Goal: Information Seeking & Learning: Learn about a topic

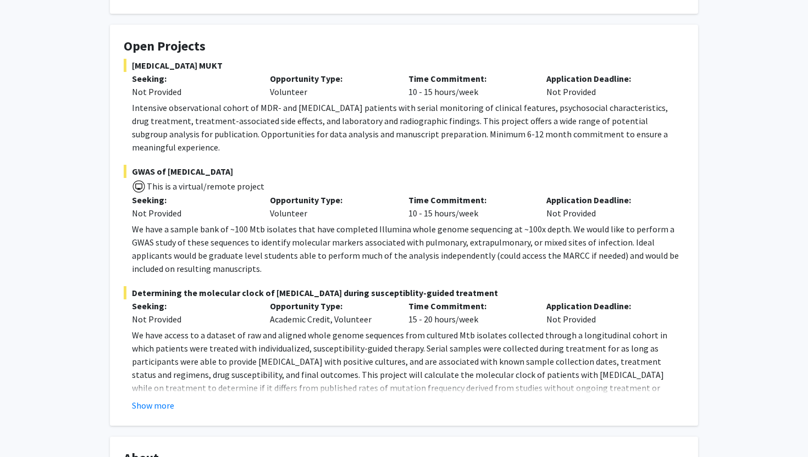
scroll to position [178, 0]
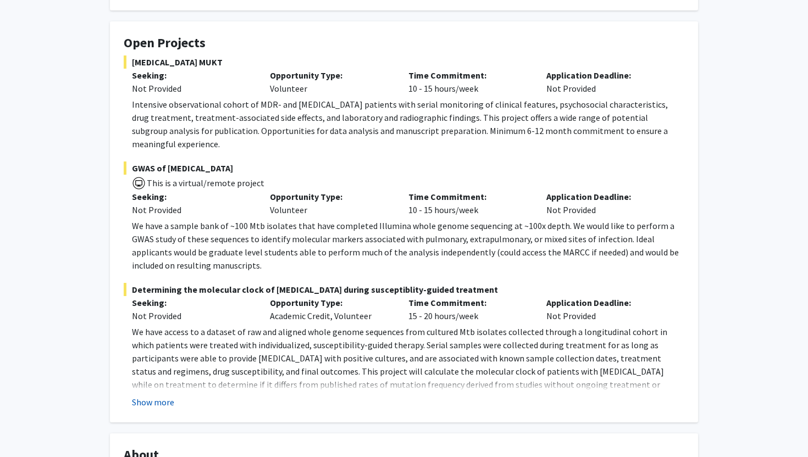
click at [153, 396] on button "Show more" at bounding box center [153, 402] width 42 height 13
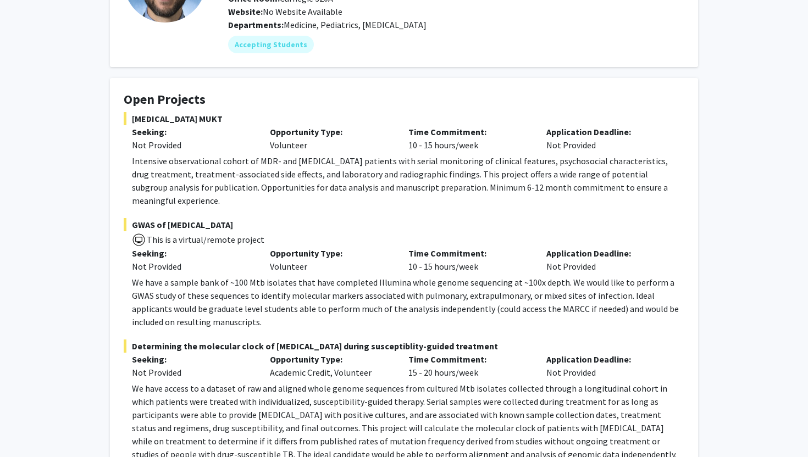
scroll to position [0, 0]
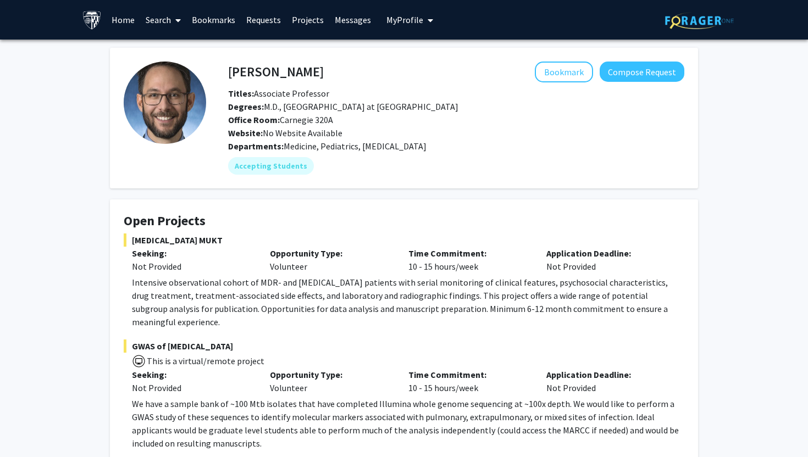
click at [86, 21] on img at bounding box center [91, 19] width 19 height 19
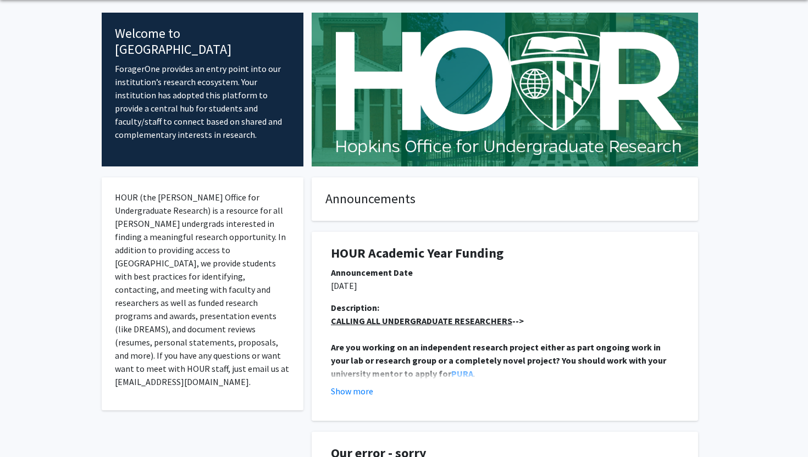
scroll to position [81, 0]
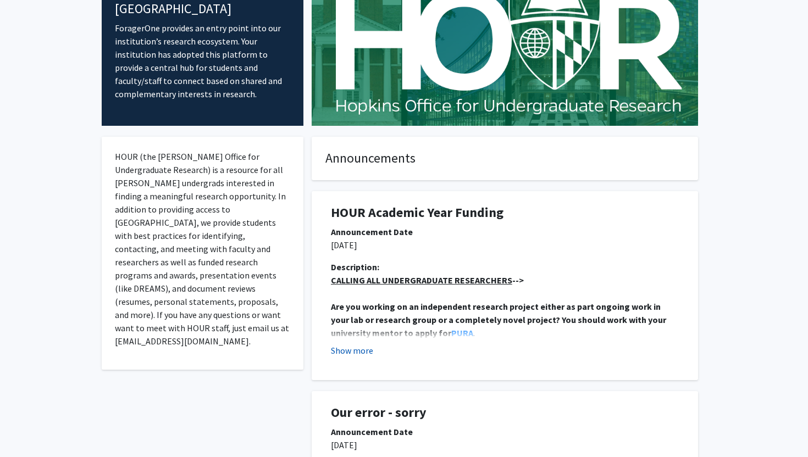
click at [358, 352] on button "Show more" at bounding box center [352, 350] width 42 height 13
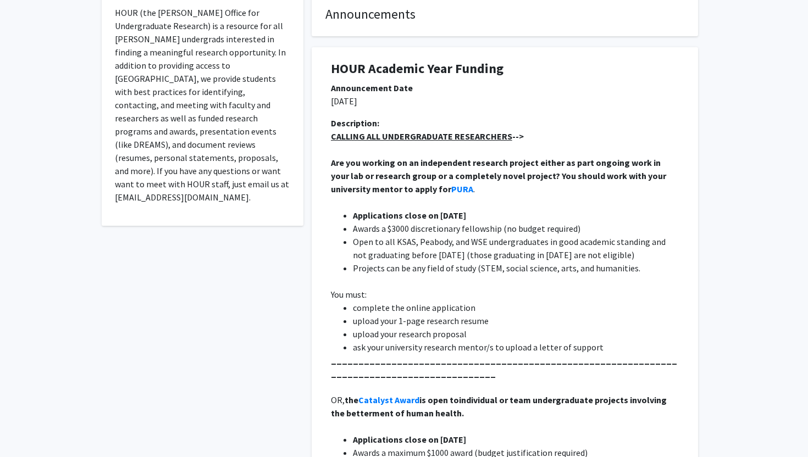
scroll to position [0, 0]
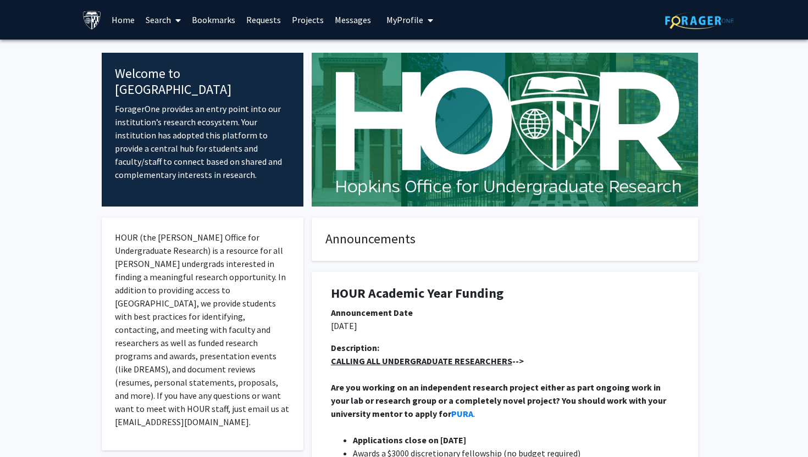
click at [227, 19] on link "Bookmarks" at bounding box center [213, 20] width 54 height 38
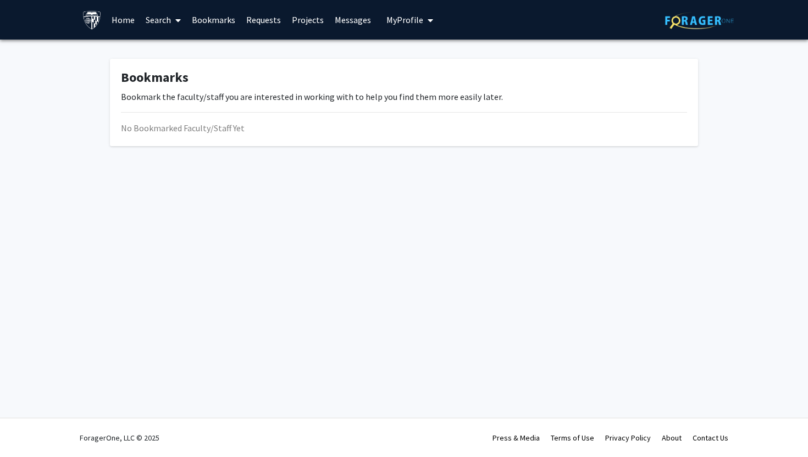
click at [269, 24] on link "Requests" at bounding box center [264, 20] width 46 height 38
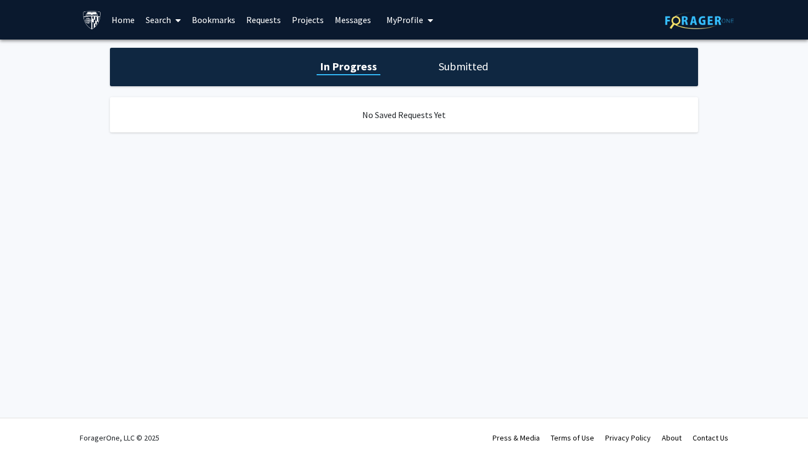
click at [162, 19] on link "Search" at bounding box center [163, 20] width 46 height 38
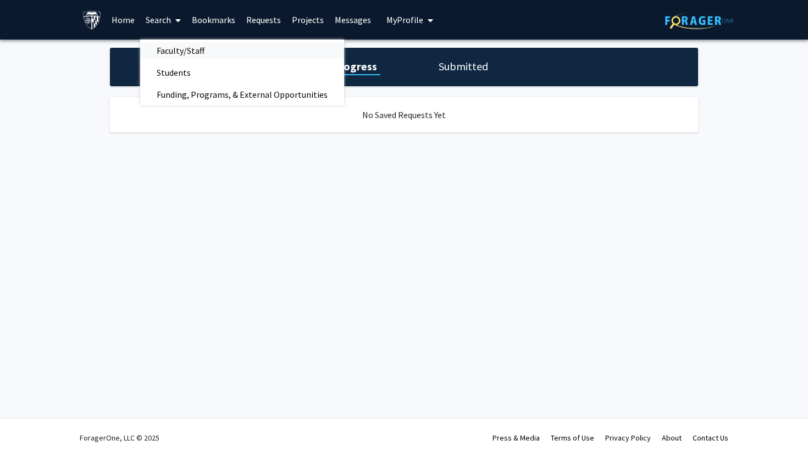
click at [170, 46] on span "Faculty/Staff" at bounding box center [180, 51] width 81 height 22
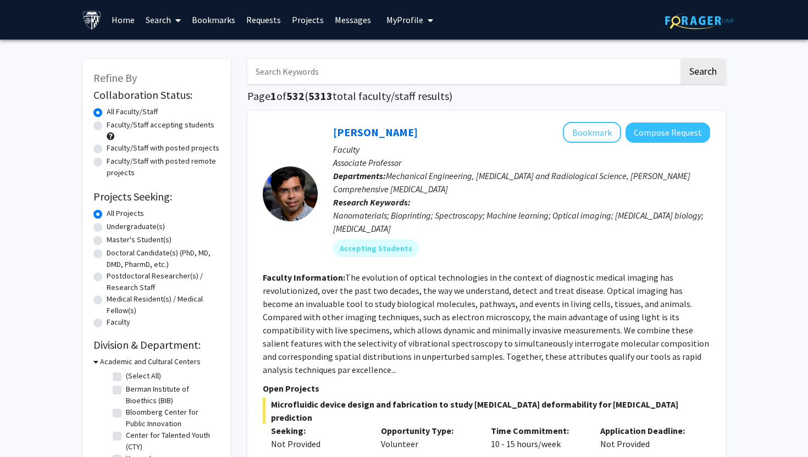
click at [143, 228] on label "Undergraduate(s)" at bounding box center [136, 227] width 58 height 12
click at [114, 228] on input "Undergraduate(s)" at bounding box center [110, 224] width 7 height 7
radio input "true"
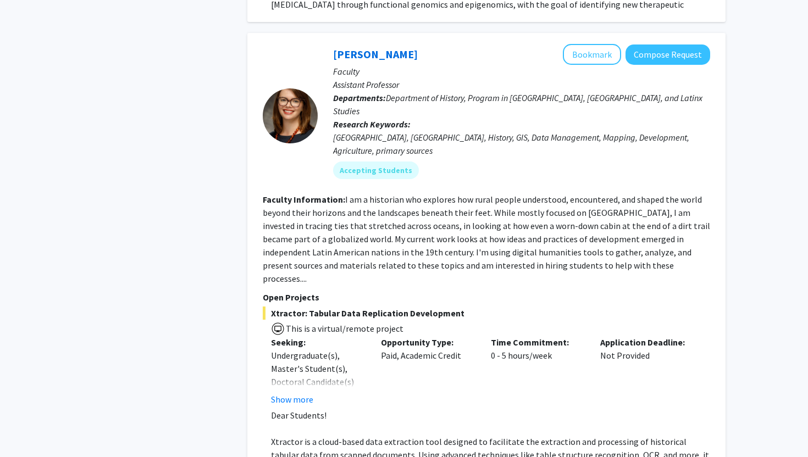
scroll to position [514, 0]
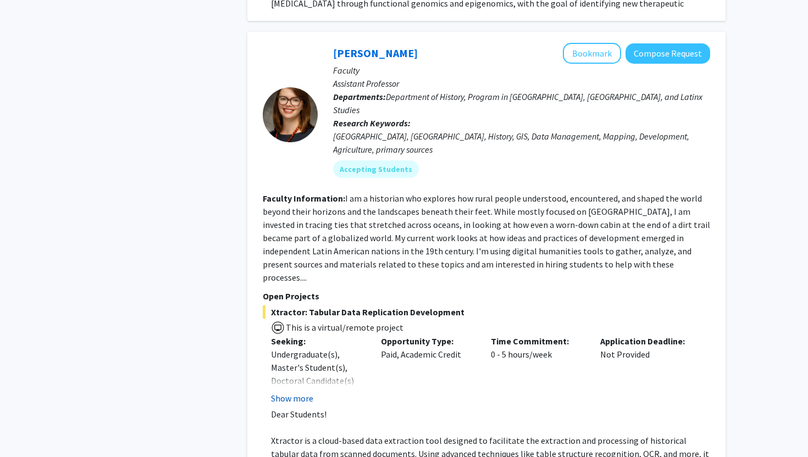
click at [302, 392] on button "Show more" at bounding box center [292, 398] width 42 height 13
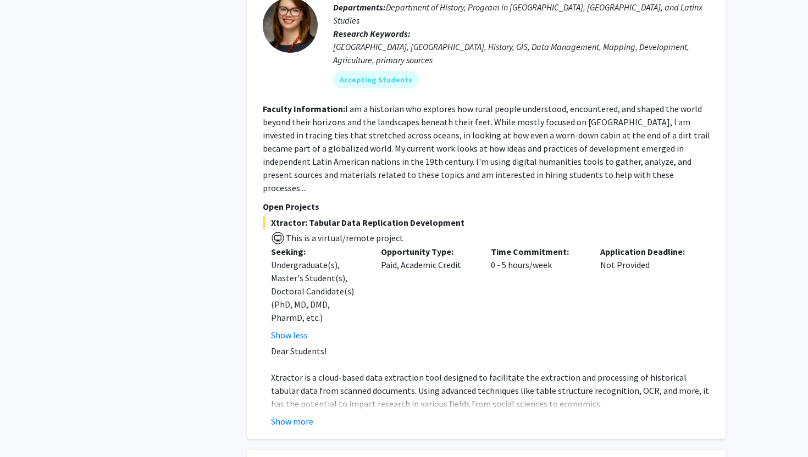
scroll to position [605, 0]
click at [301, 414] on button "Show more" at bounding box center [292, 420] width 42 height 13
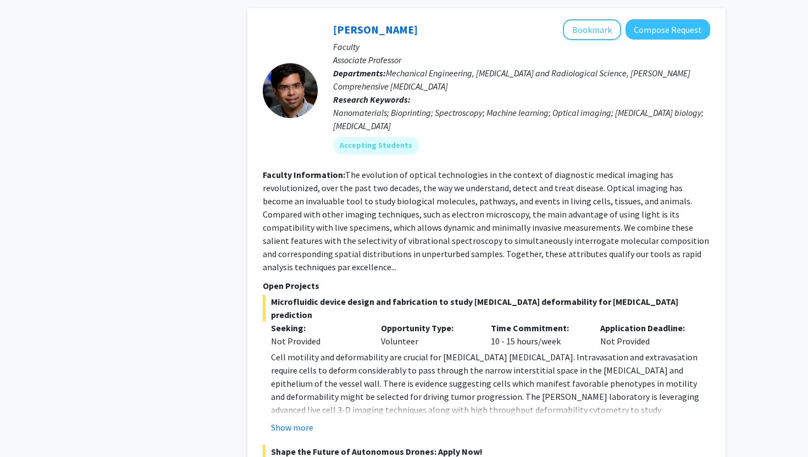
scroll to position [1351, 0]
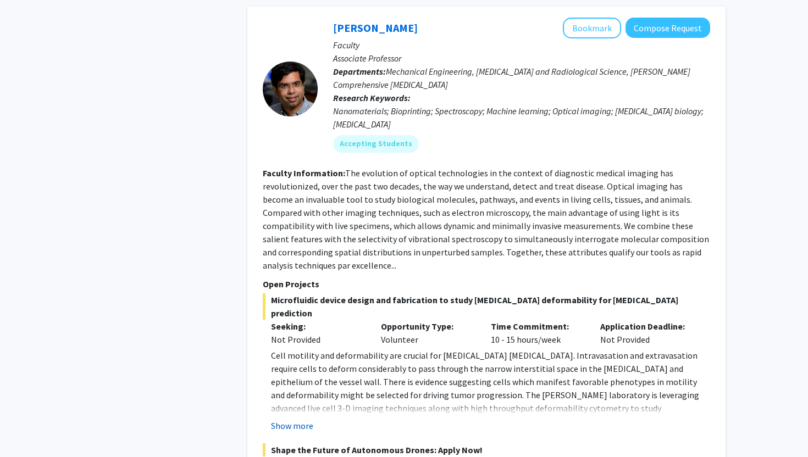
click at [299, 420] on button "Show more" at bounding box center [292, 426] width 42 height 13
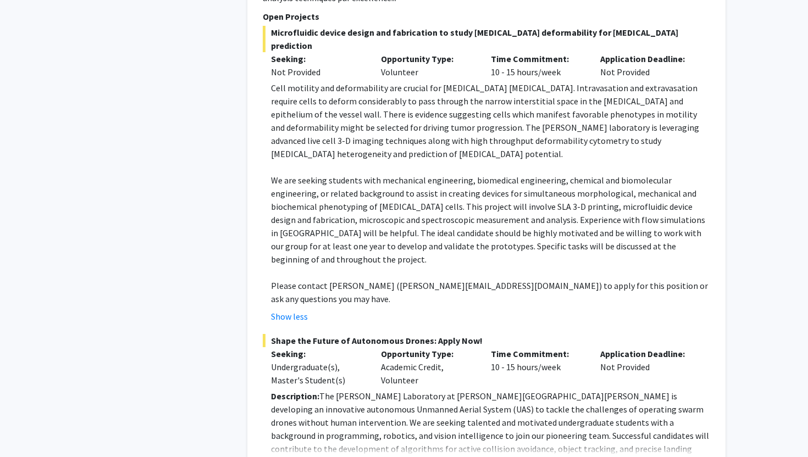
scroll to position [1662, 0]
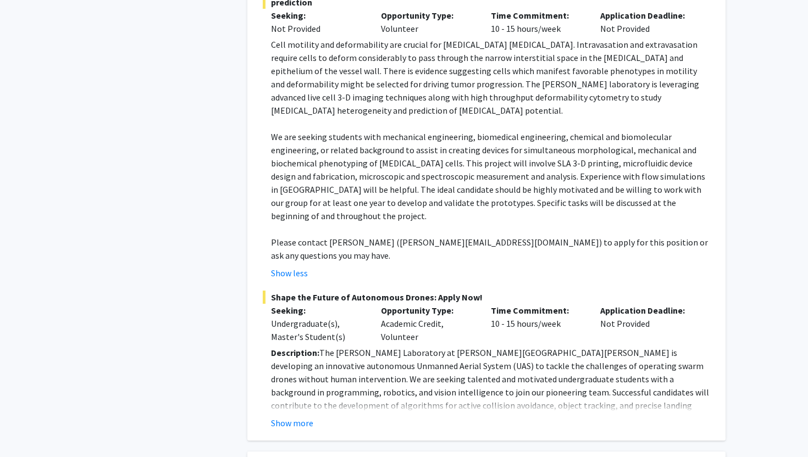
click at [300, 339] on div "[PERSON_NAME] Bookmark Compose Request Faculty Associate Professor Departments:…" at bounding box center [486, 68] width 478 height 746
click at [300, 417] on button "Show more" at bounding box center [292, 423] width 42 height 13
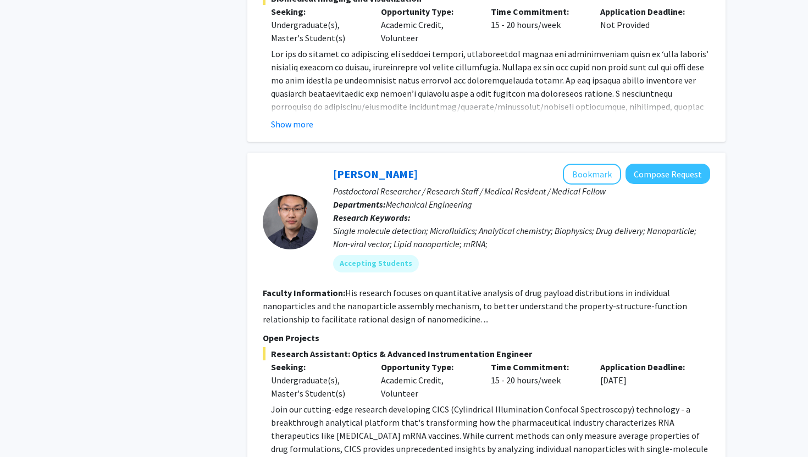
scroll to position [3174, 0]
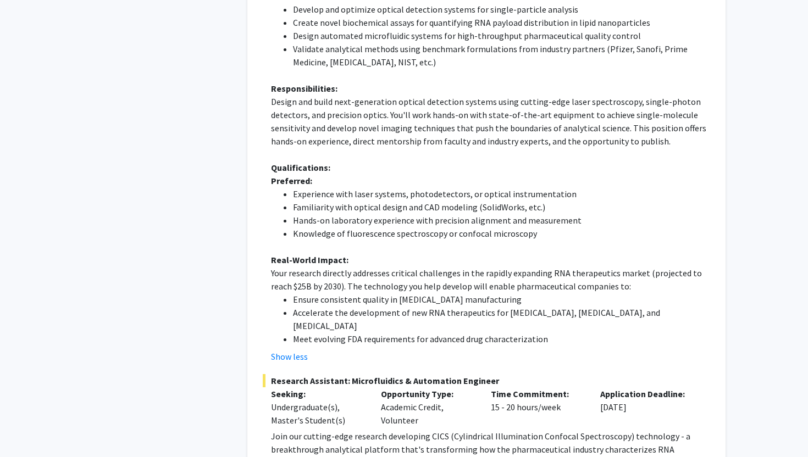
scroll to position [3685, 0]
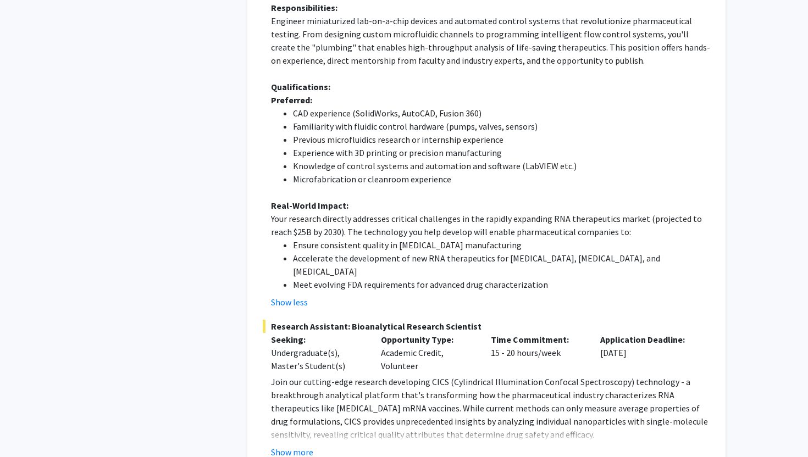
scroll to position [4257, 0]
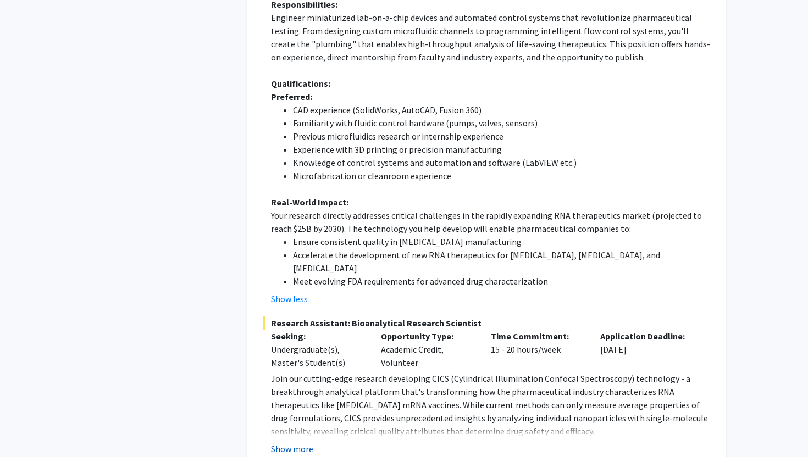
click at [302, 443] on button "Show more" at bounding box center [292, 449] width 42 height 13
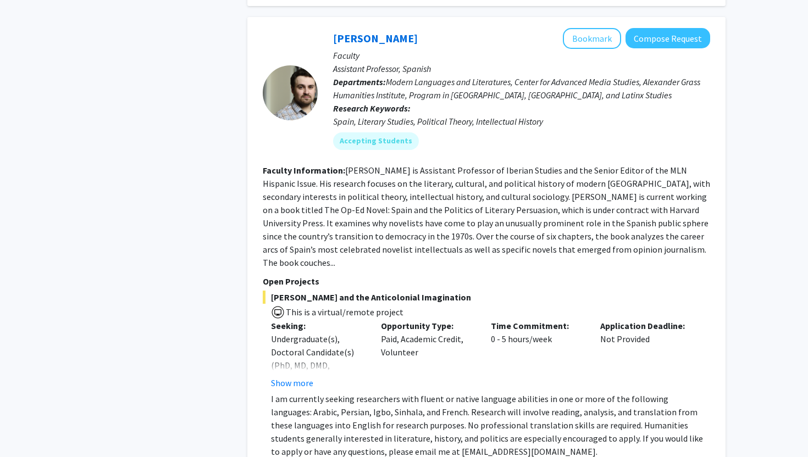
scroll to position [5137, 0]
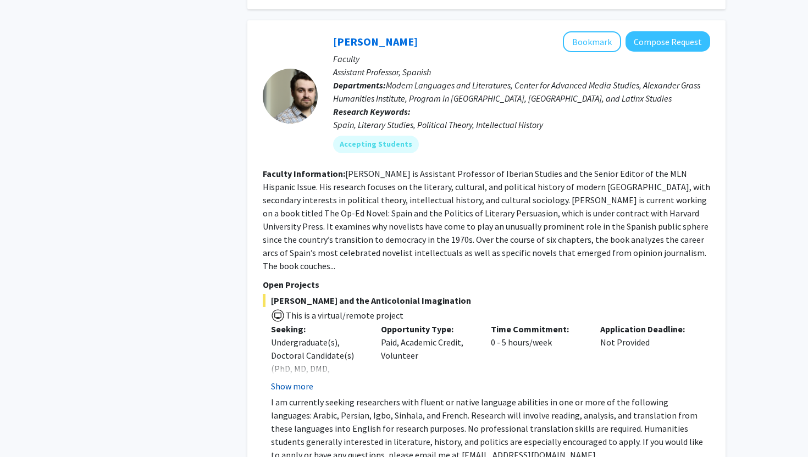
click at [305, 380] on button "Show more" at bounding box center [292, 386] width 42 height 13
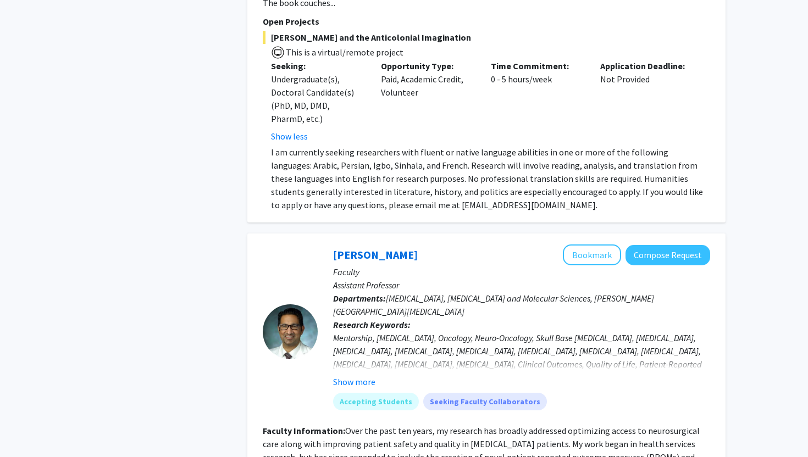
scroll to position [5401, 0]
click at [345, 374] on button "Show more" at bounding box center [354, 380] width 42 height 13
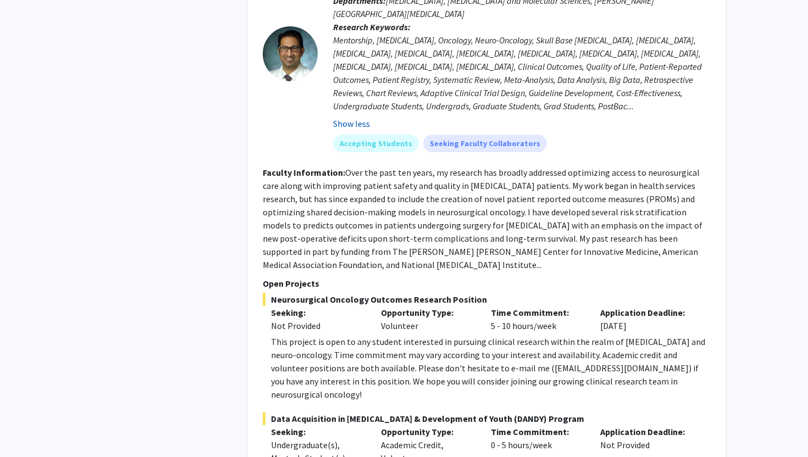
scroll to position [5700, 0]
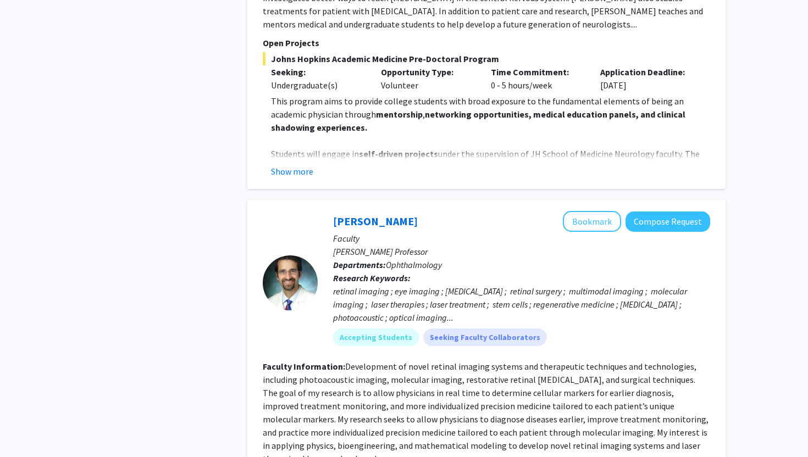
scroll to position [6738, 0]
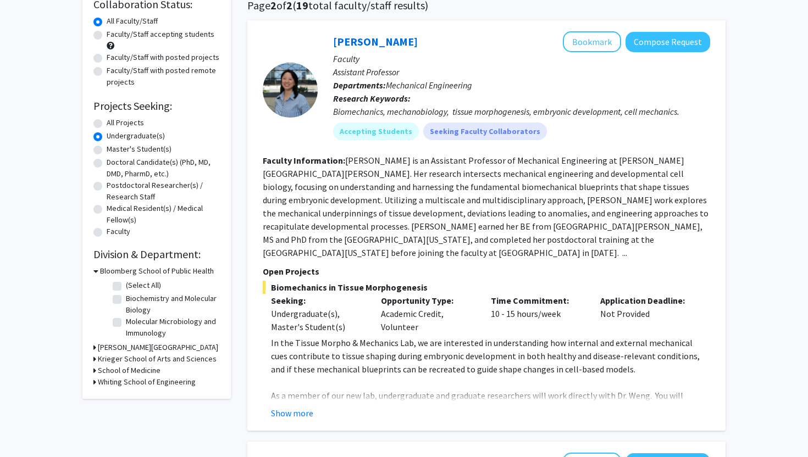
scroll to position [90, 0]
click at [298, 407] on button "Show more" at bounding box center [292, 413] width 42 height 13
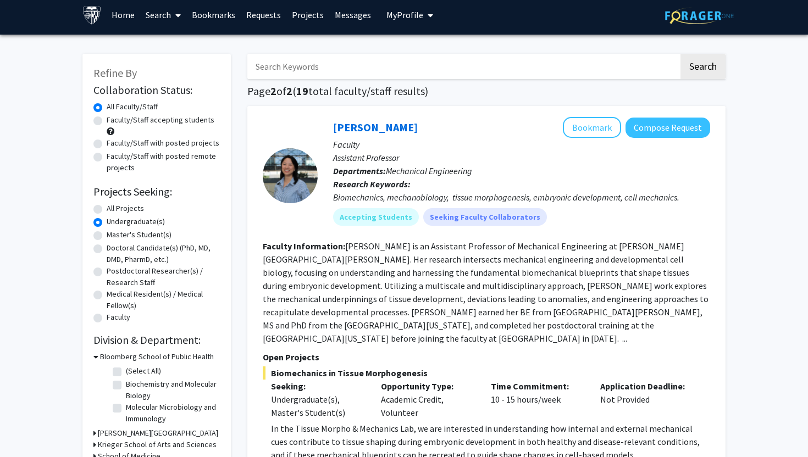
scroll to position [3, 0]
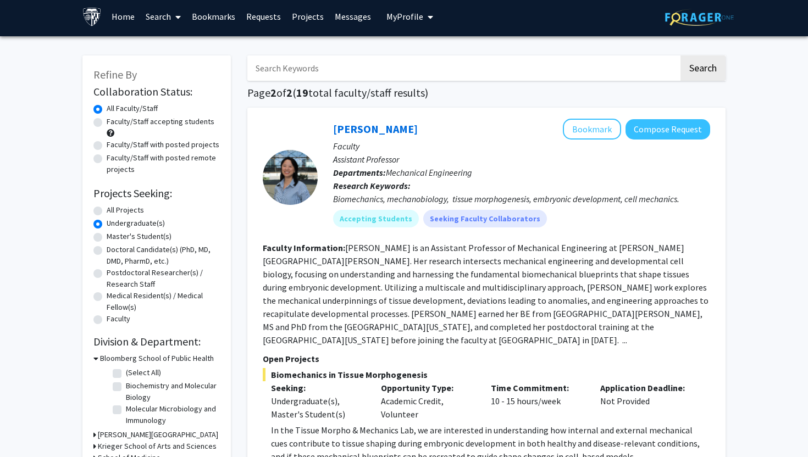
click at [107, 211] on label "All Projects" at bounding box center [125, 211] width 37 height 12
click at [107, 211] on input "All Projects" at bounding box center [110, 208] width 7 height 7
radio input "true"
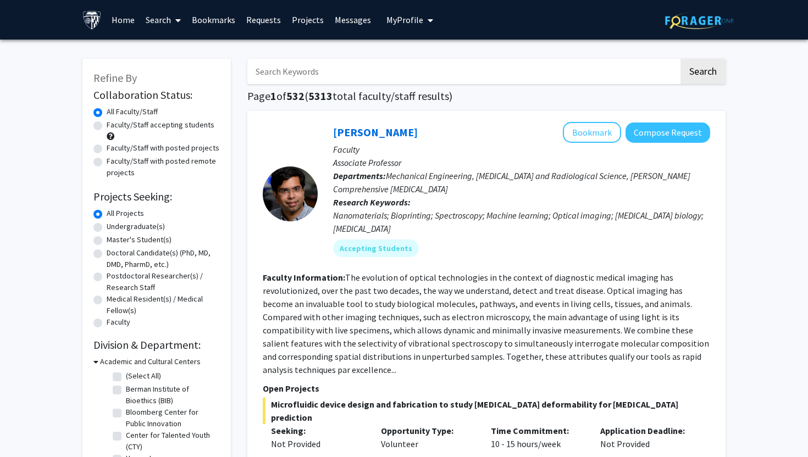
click at [109, 135] on span at bounding box center [111, 137] width 8 height 8
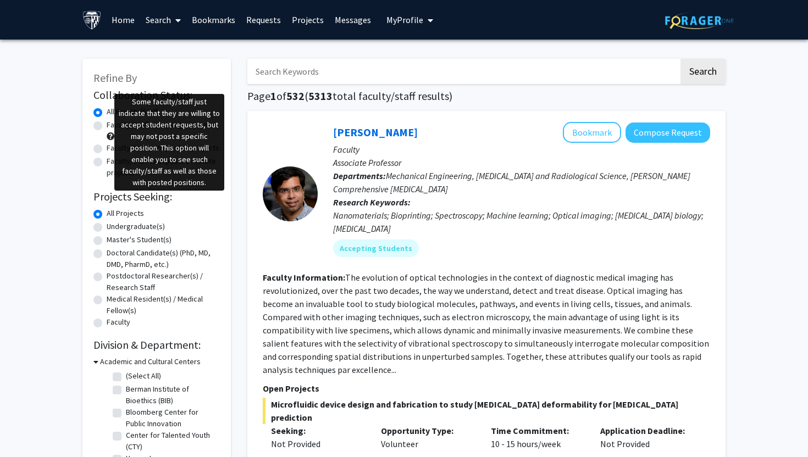
click at [112, 138] on span at bounding box center [111, 137] width 8 height 8
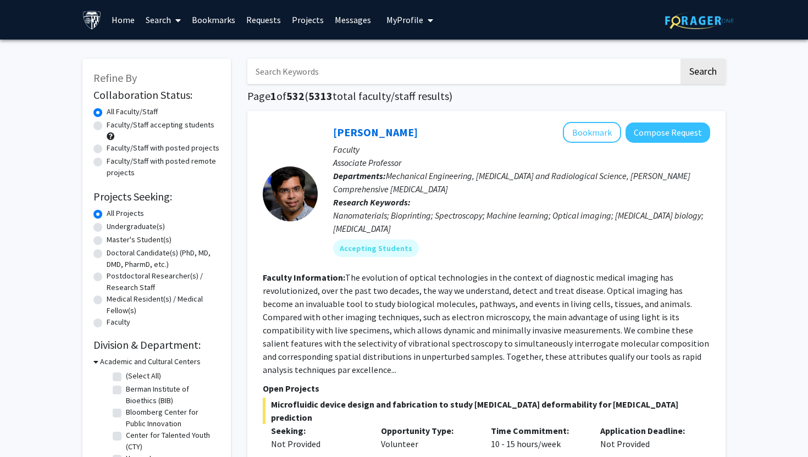
click at [111, 136] on span at bounding box center [111, 137] width 8 height 8
click at [107, 125] on label "Faculty/Staff accepting students" at bounding box center [161, 125] width 108 height 12
click at [107, 125] on input "Faculty/Staff accepting students" at bounding box center [110, 122] width 7 height 7
radio input "true"
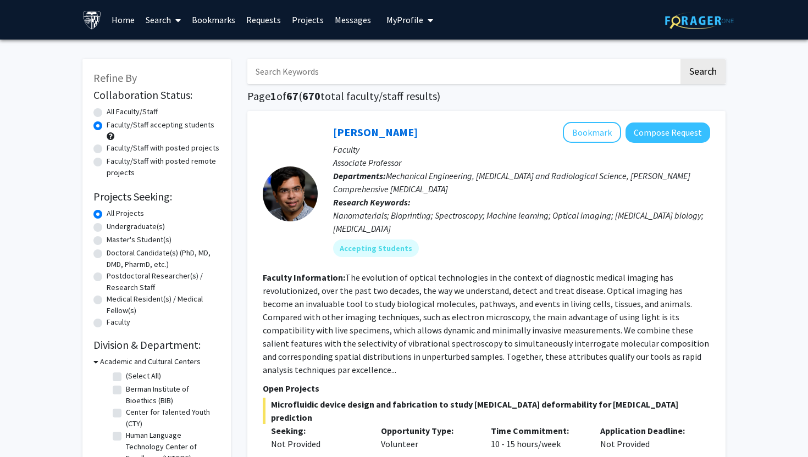
click at [336, 79] on input "Search Keywords" at bounding box center [463, 71] width 432 height 25
type input "chem"
click at [681, 59] on button "Search" at bounding box center [703, 71] width 45 height 25
radio input "true"
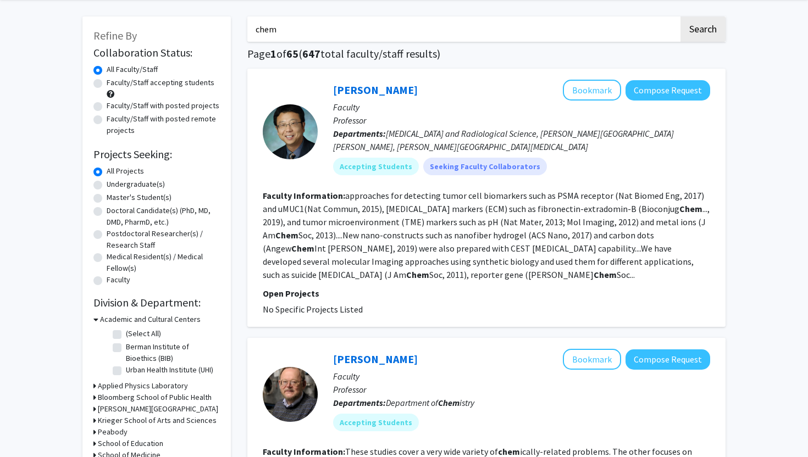
scroll to position [46, 0]
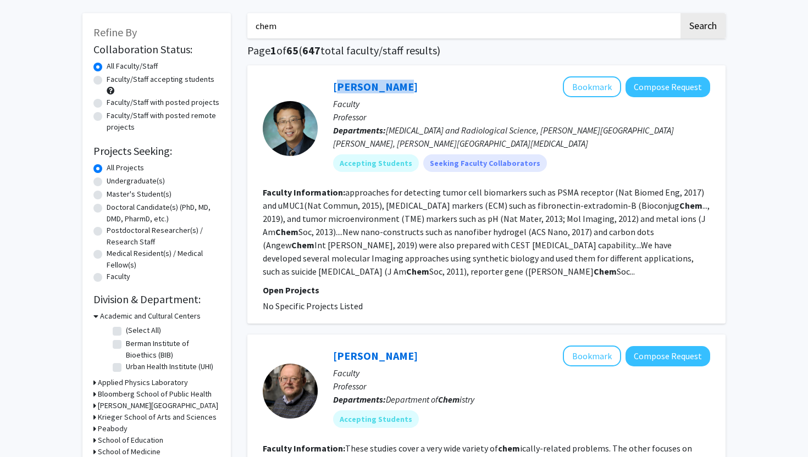
drag, startPoint x: 399, startPoint y: 84, endPoint x: 325, endPoint y: 84, distance: 73.7
click at [325, 84] on div "[PERSON_NAME] Bookmark Compose Request Faculty Professor Departments: [MEDICAL_…" at bounding box center [514, 128] width 393 height 104
copy link "[PERSON_NAME]"
click at [597, 93] on button "Bookmark" at bounding box center [592, 86] width 58 height 21
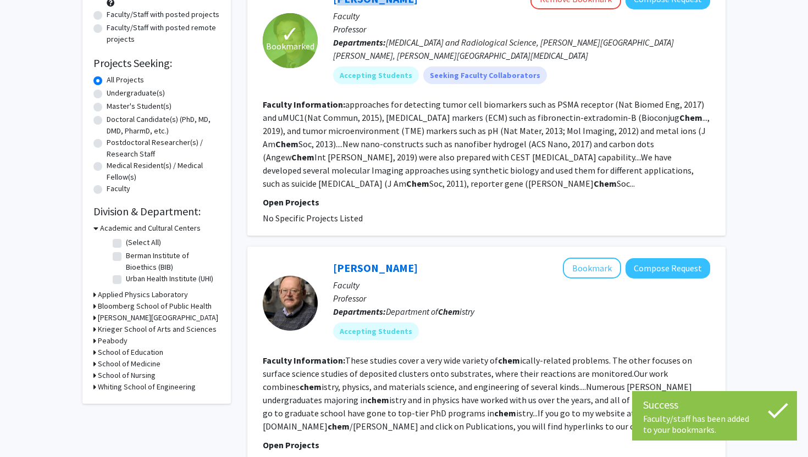
scroll to position [147, 0]
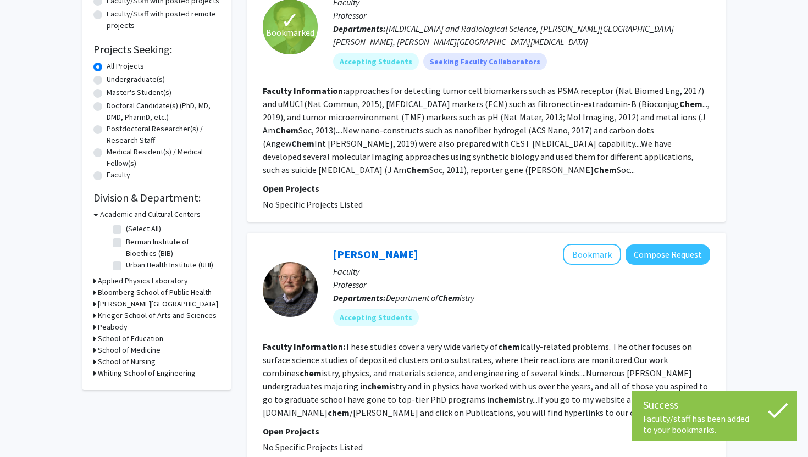
click at [481, 370] on fg-read-more "These studies cover a very wide variety of chem ically-related problems. The ot…" at bounding box center [485, 379] width 445 height 77
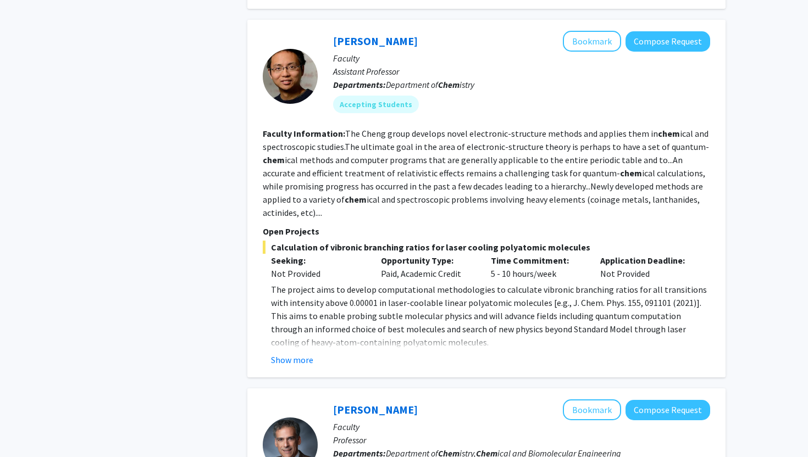
scroll to position [605, 0]
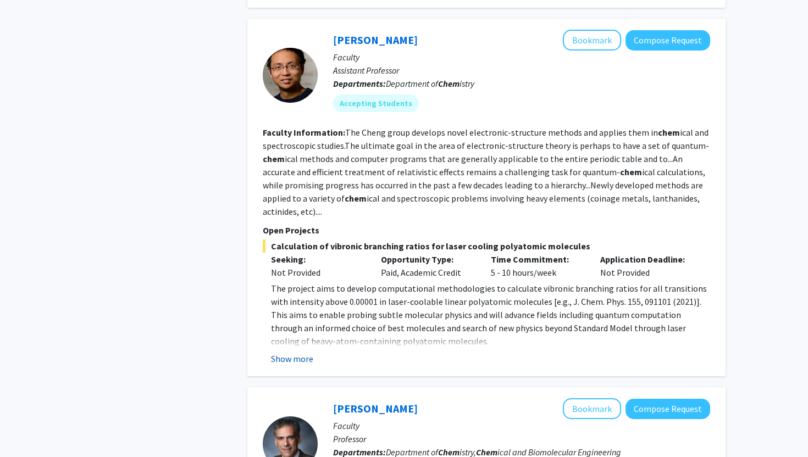
click at [283, 361] on button "Show more" at bounding box center [292, 358] width 42 height 13
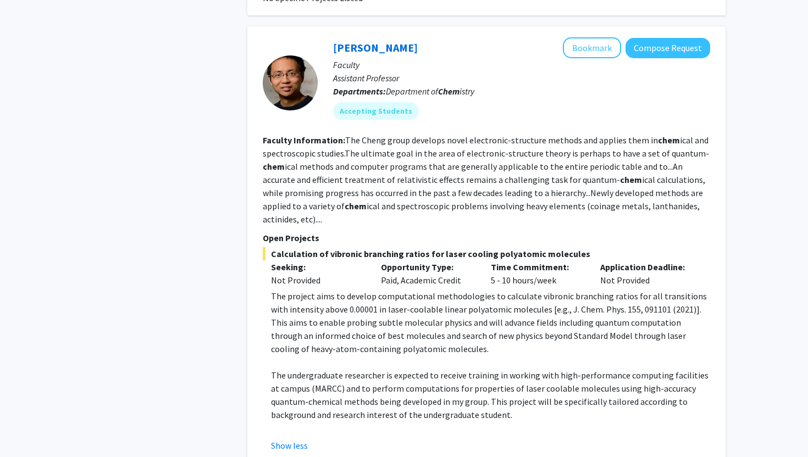
scroll to position [587, 0]
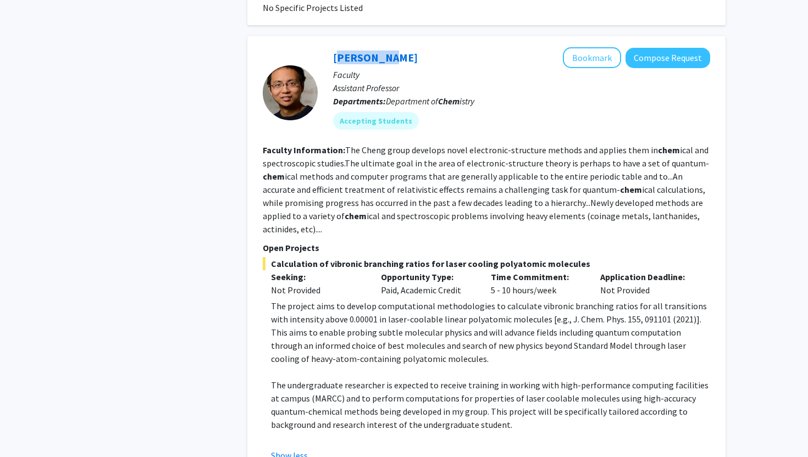
drag, startPoint x: 398, startPoint y: 52, endPoint x: 330, endPoint y: 52, distance: 68.2
click at [330, 52] on div "[PERSON_NAME] Bookmark Compose Request Faculty Assistant Professor Departments:…" at bounding box center [514, 92] width 393 height 91
copy link "[PERSON_NAME]"
click at [602, 60] on button "Bookmark" at bounding box center [592, 57] width 58 height 21
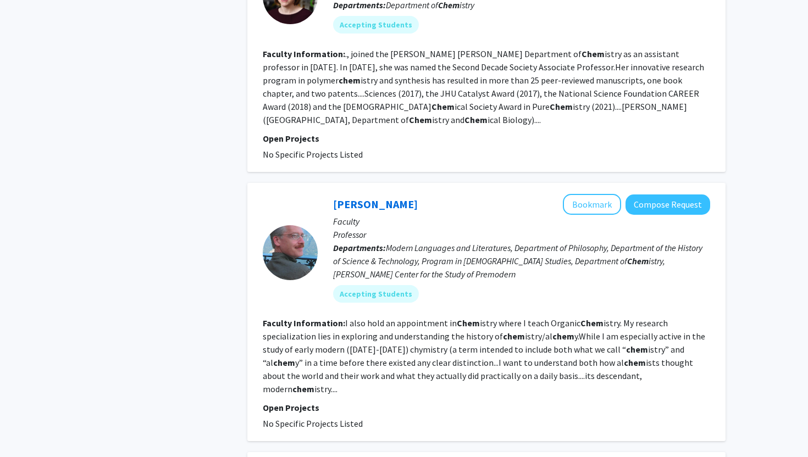
scroll to position [1659, 0]
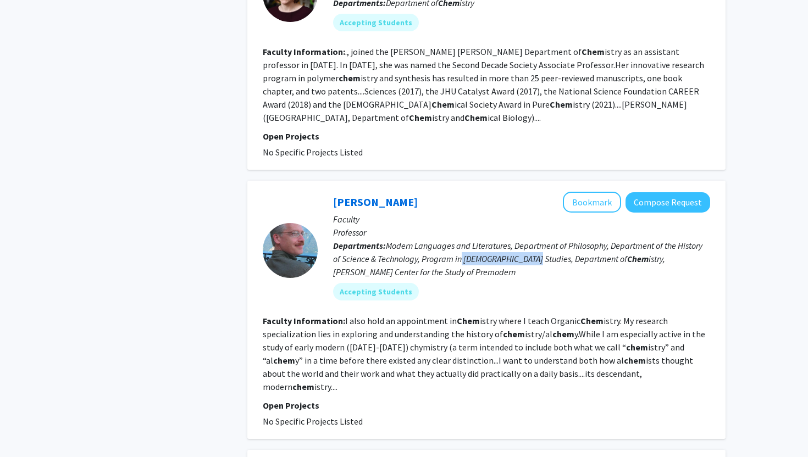
drag, startPoint x: 460, startPoint y: 220, endPoint x: 526, endPoint y: 219, distance: 66.0
click at [526, 240] on span "Modern Languages and Literatures, Department of Philosophy, Department of the H…" at bounding box center [517, 258] width 369 height 37
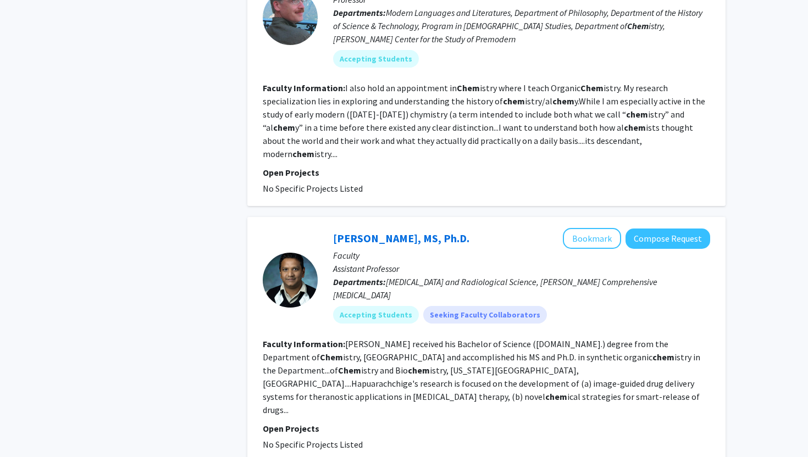
scroll to position [1894, 0]
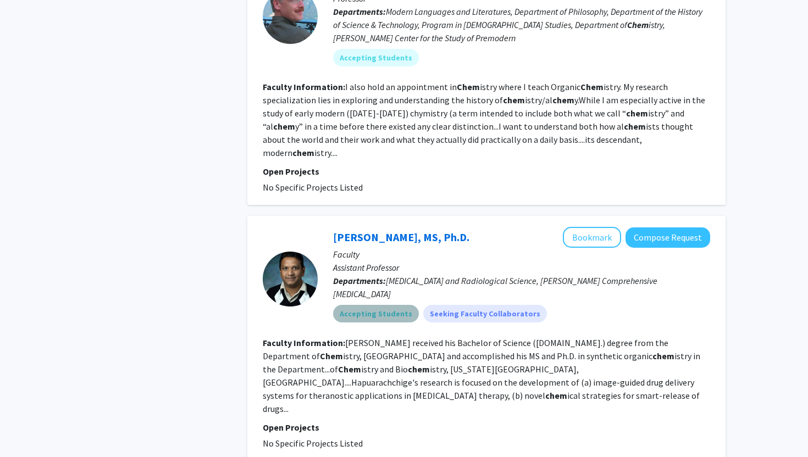
click at [396, 305] on mat-chip "Accepting Students" at bounding box center [376, 314] width 86 height 18
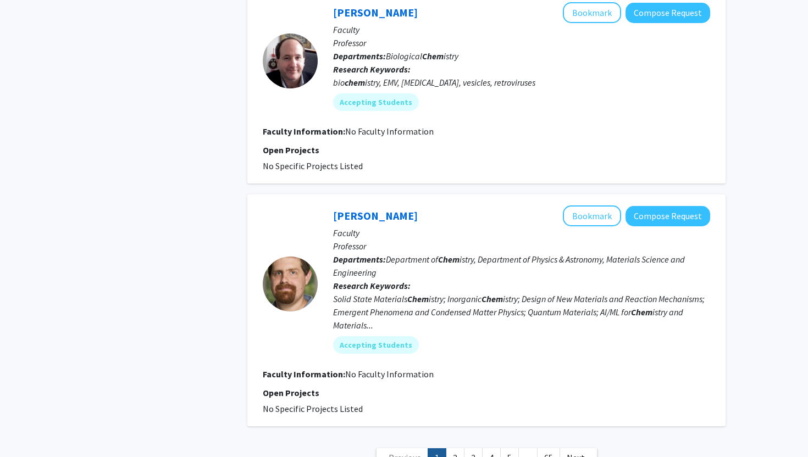
scroll to position [2375, 0]
click at [453, 448] on link "2" at bounding box center [455, 457] width 19 height 19
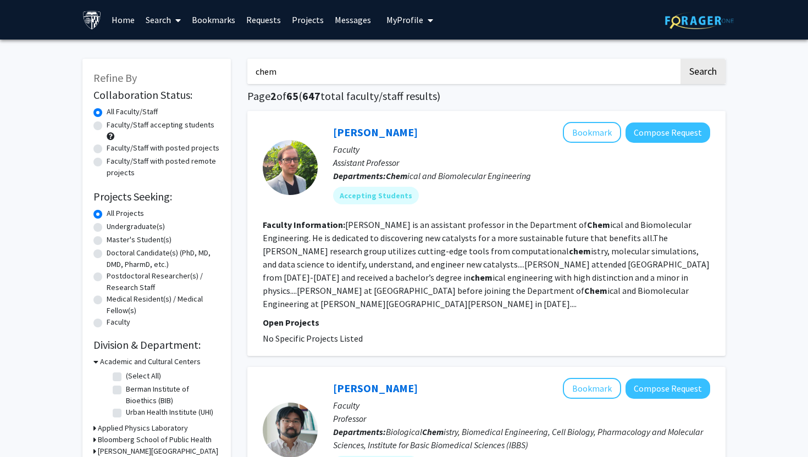
click at [681, 59] on button "Search" at bounding box center [703, 71] width 45 height 25
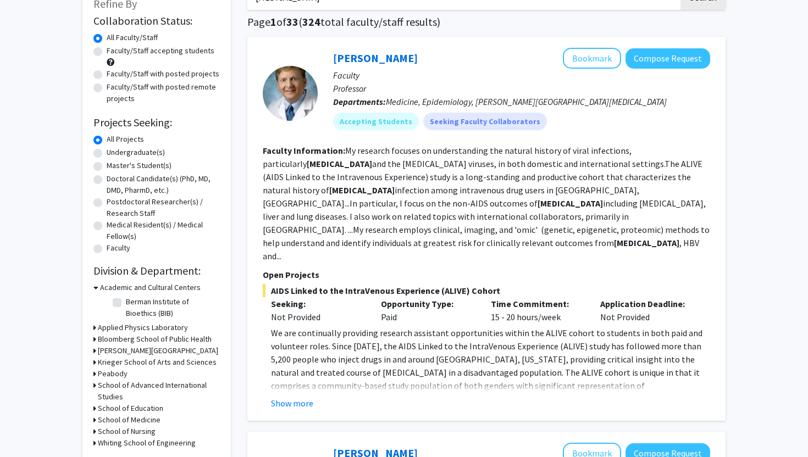
scroll to position [74, 0]
click at [298, 398] on button "Show more" at bounding box center [292, 404] width 42 height 13
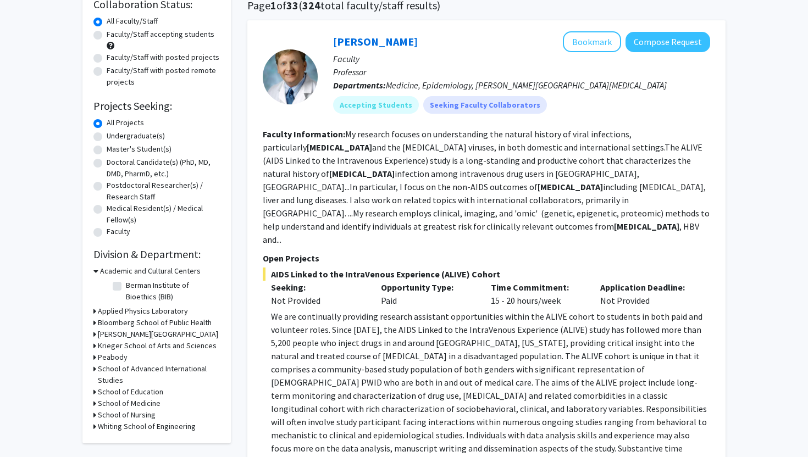
scroll to position [88, 0]
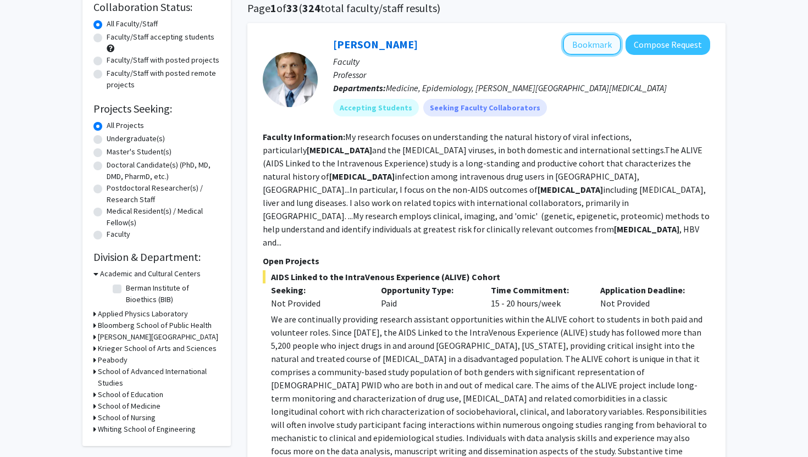
click at [597, 47] on button "Bookmark" at bounding box center [592, 44] width 58 height 21
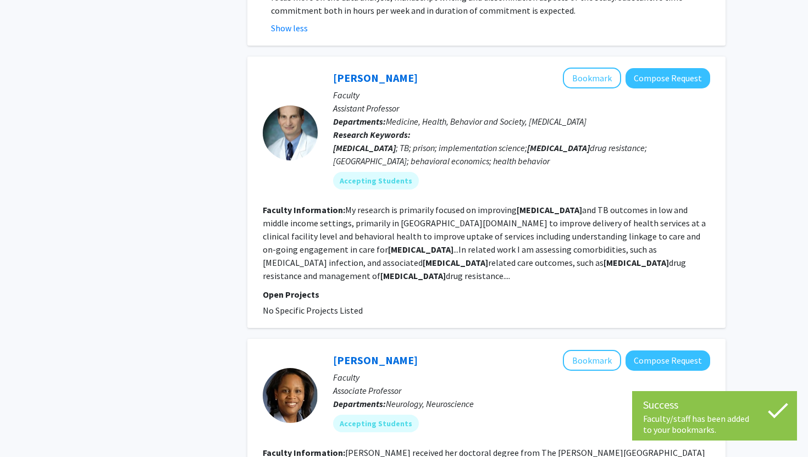
scroll to position [543, 0]
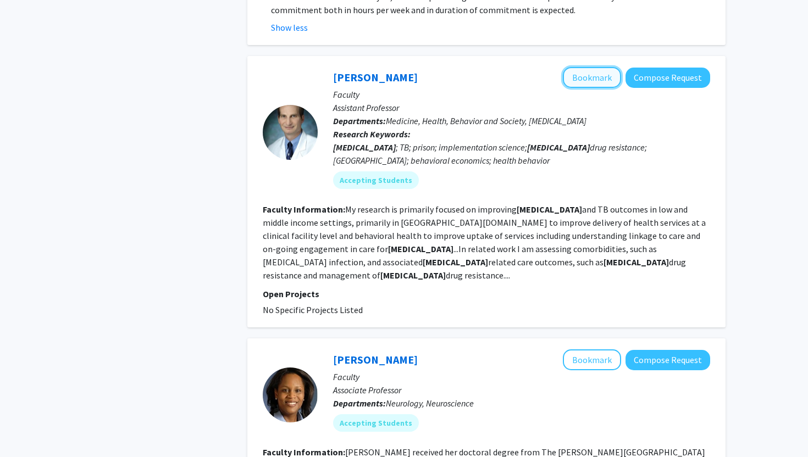
click at [595, 67] on button "Bookmark" at bounding box center [592, 77] width 58 height 21
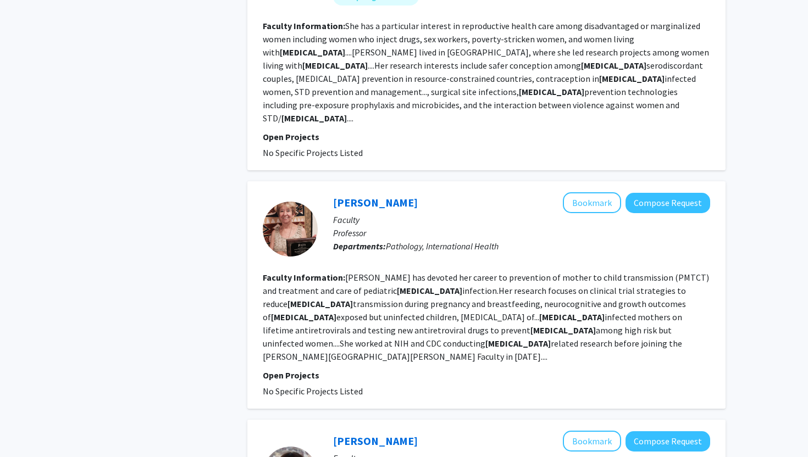
scroll to position [2435, 0]
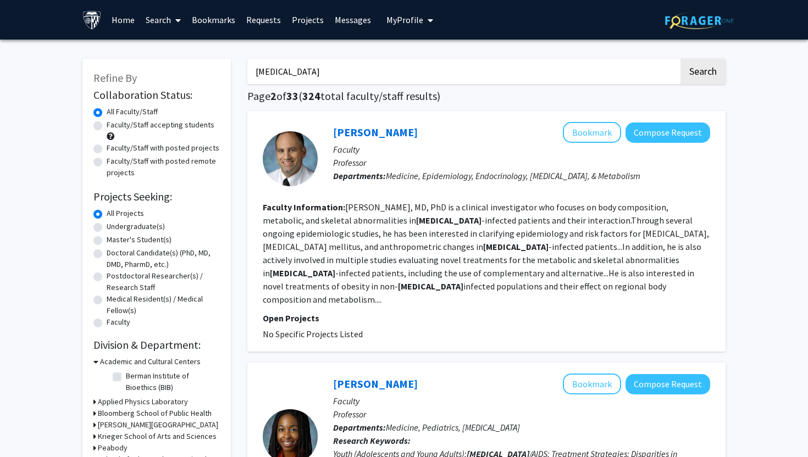
click at [335, 64] on input "[MEDICAL_DATA]" at bounding box center [463, 71] width 432 height 25
type input "[MEDICAL_DATA]"
click at [681, 59] on button "Search" at bounding box center [703, 71] width 45 height 25
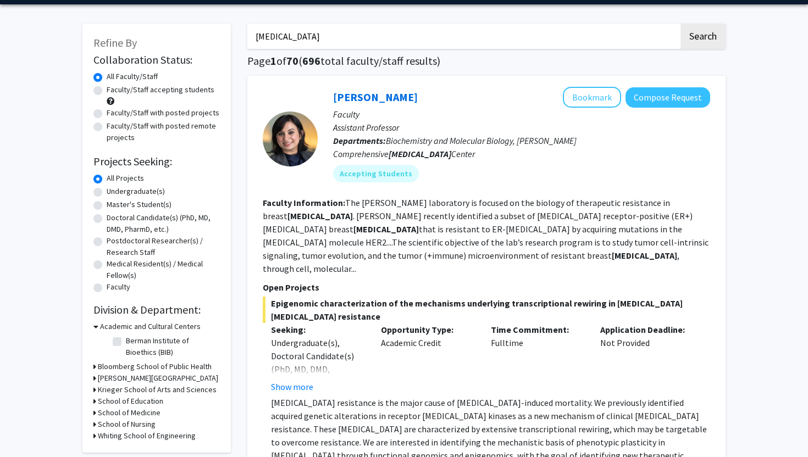
scroll to position [48, 0]
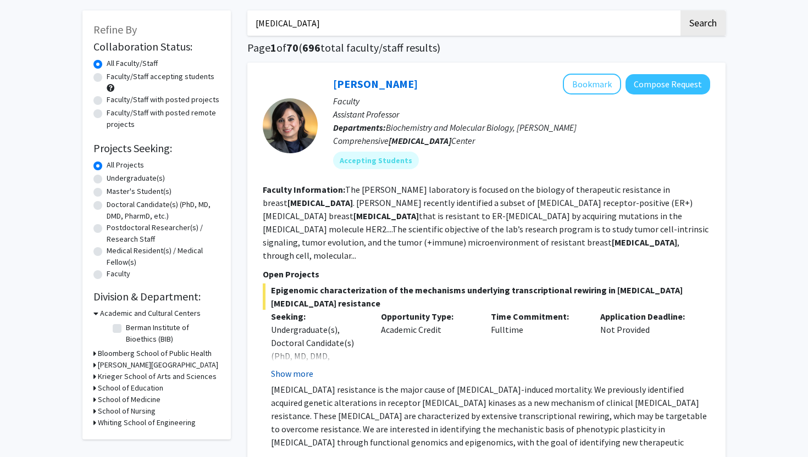
click at [300, 367] on button "Show more" at bounding box center [292, 373] width 42 height 13
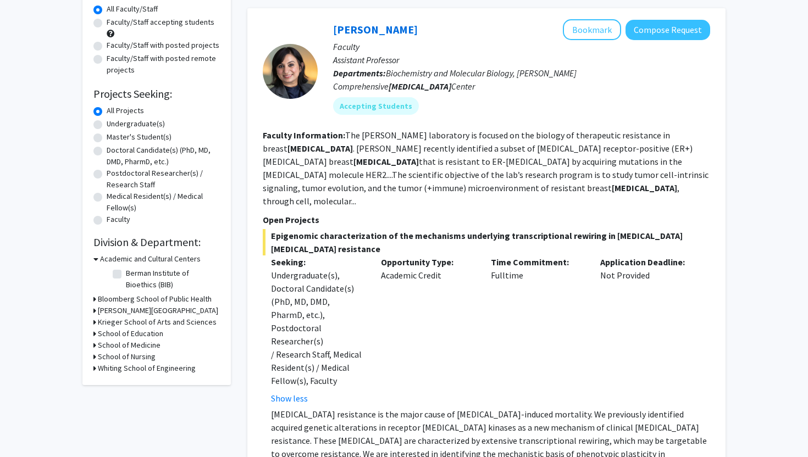
scroll to position [101, 0]
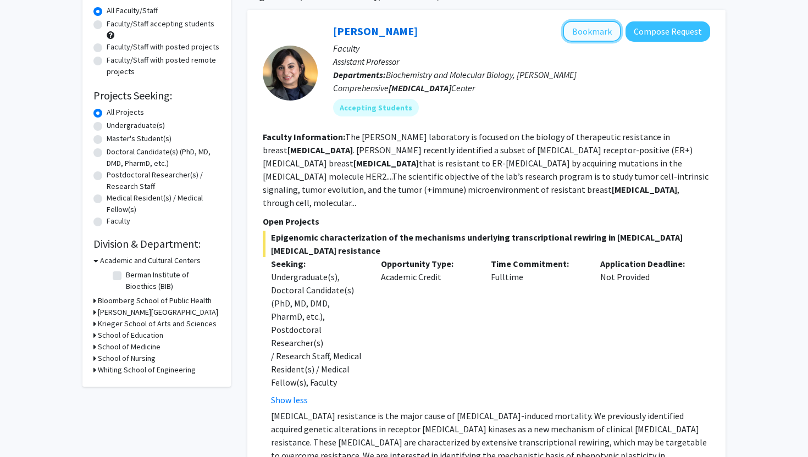
click at [596, 31] on button "Bookmark" at bounding box center [592, 31] width 58 height 21
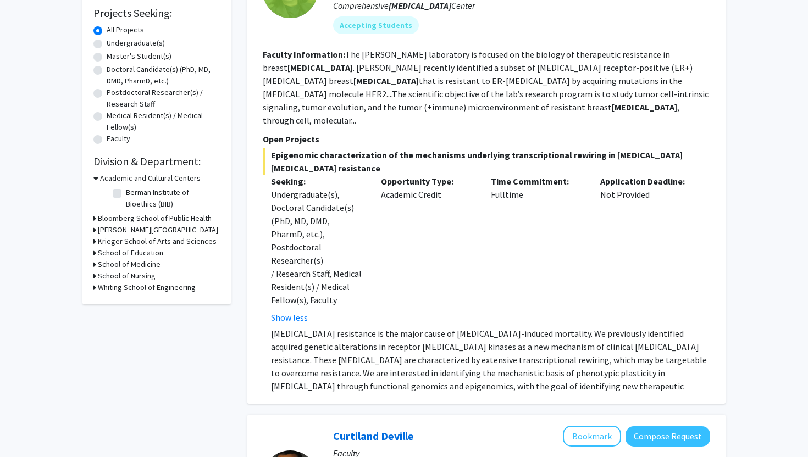
scroll to position [184, 0]
drag, startPoint x: 489, startPoint y: 168, endPoint x: 529, endPoint y: 168, distance: 40.1
click at [529, 174] on div "Time Commitment: Fulltime" at bounding box center [538, 249] width 110 height 150
click at [526, 174] on div "Time Commitment: Fulltime" at bounding box center [538, 249] width 110 height 150
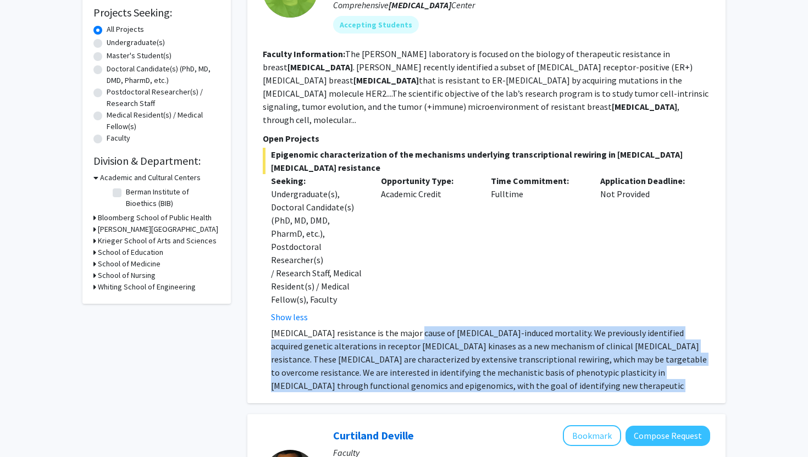
drag, startPoint x: 415, startPoint y: 296, endPoint x: 589, endPoint y: 346, distance: 181.7
click at [589, 346] on p "[MEDICAL_DATA] resistance is the major cause of [MEDICAL_DATA]-induced mortalit…" at bounding box center [490, 366] width 439 height 79
click at [589, 345] on p "[MEDICAL_DATA] resistance is the major cause of [MEDICAL_DATA]-induced mortalit…" at bounding box center [490, 366] width 439 height 79
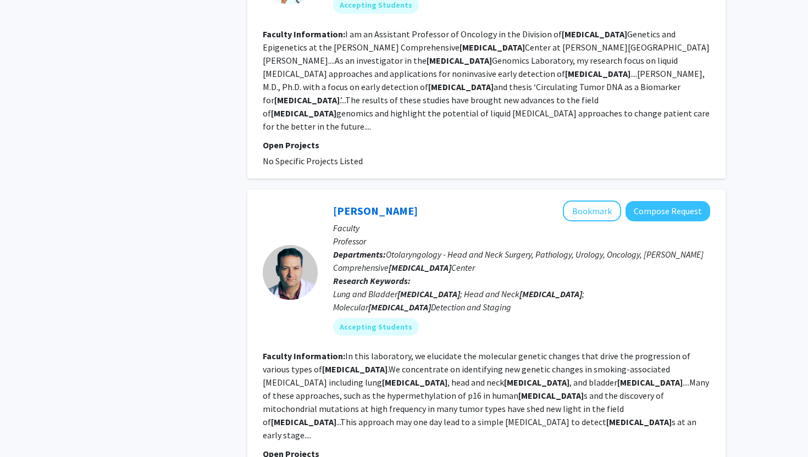
scroll to position [2325, 0]
click at [586, 200] on button "Bookmark" at bounding box center [592, 210] width 58 height 21
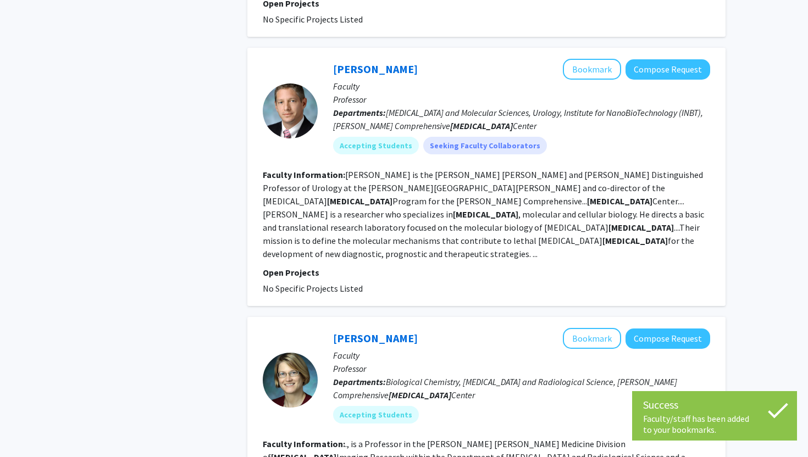
scroll to position [3033, 0]
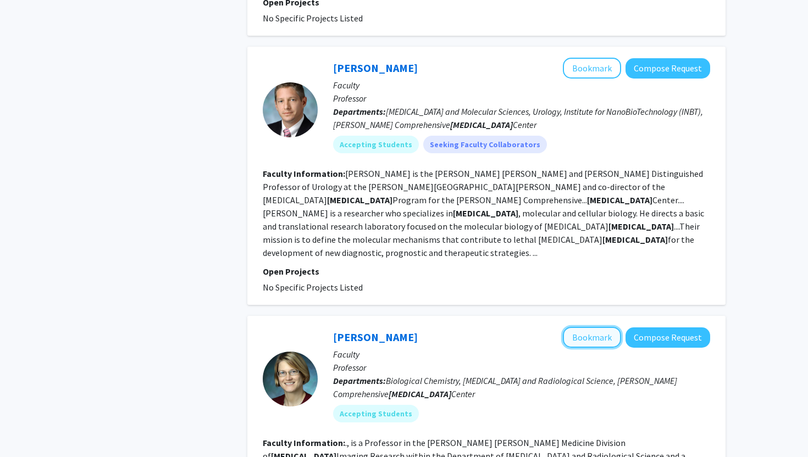
click at [581, 327] on button "Bookmark" at bounding box center [592, 337] width 58 height 21
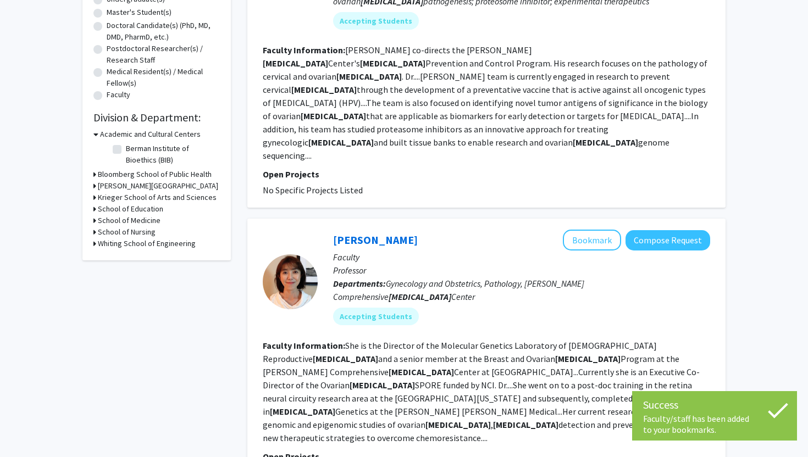
scroll to position [234, 0]
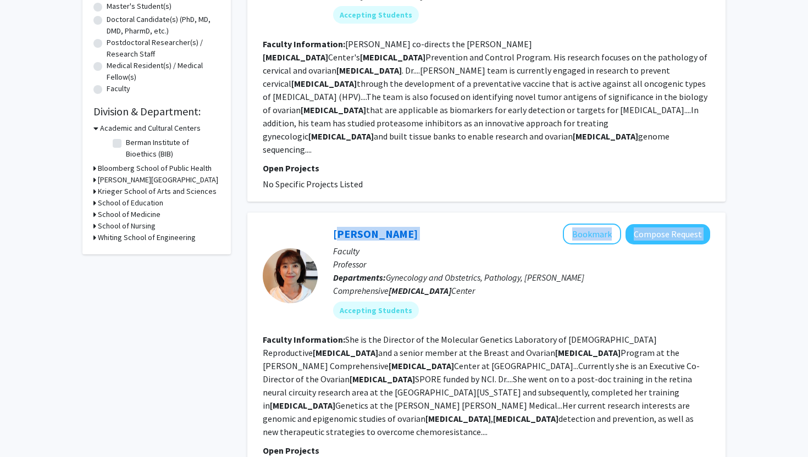
drag, startPoint x: 411, startPoint y: 194, endPoint x: 329, endPoint y: 196, distance: 82.5
click at [329, 224] on div "[PERSON_NAME] Bookmark Compose Request Faculty Professor Departments: Gynecolog…" at bounding box center [514, 276] width 393 height 104
copy div "[PERSON_NAME] Bookmark Compose Request"
click at [379, 334] on fg-read-more "She is the Director of the Molecular Genetics Laboratory of [DEMOGRAPHIC_DATA] …" at bounding box center [481, 385] width 437 height 103
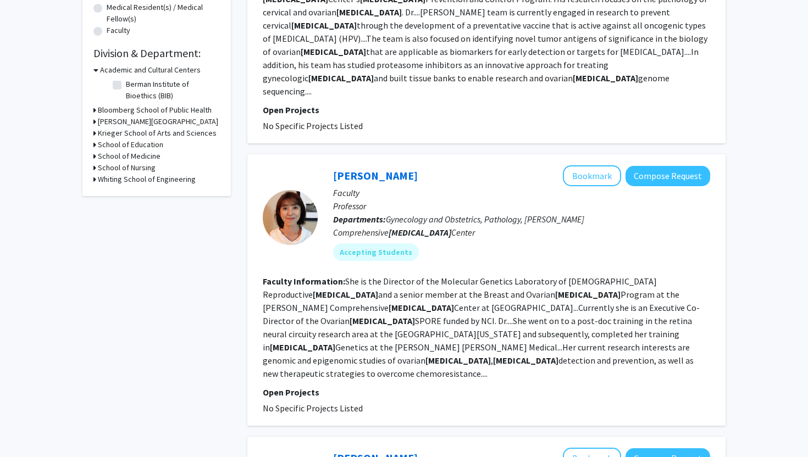
scroll to position [294, 0]
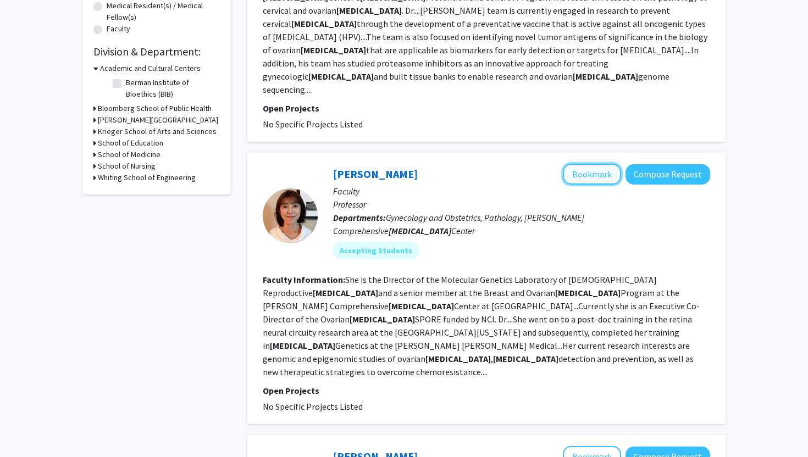
click at [588, 164] on button "Bookmark" at bounding box center [592, 174] width 58 height 21
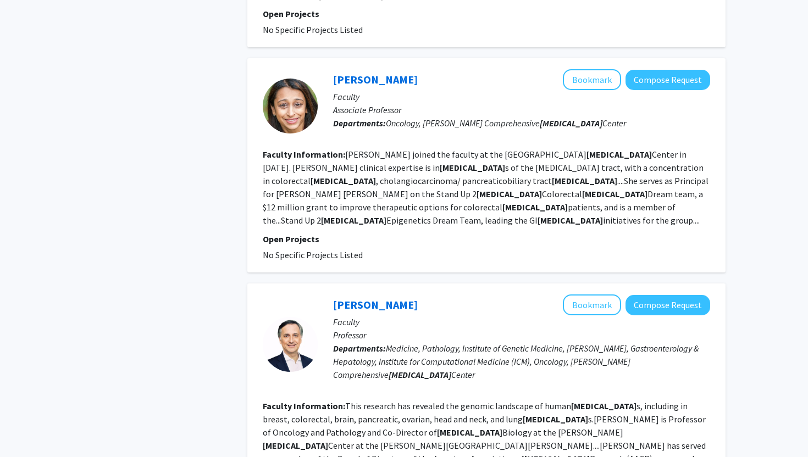
scroll to position [2087, 0]
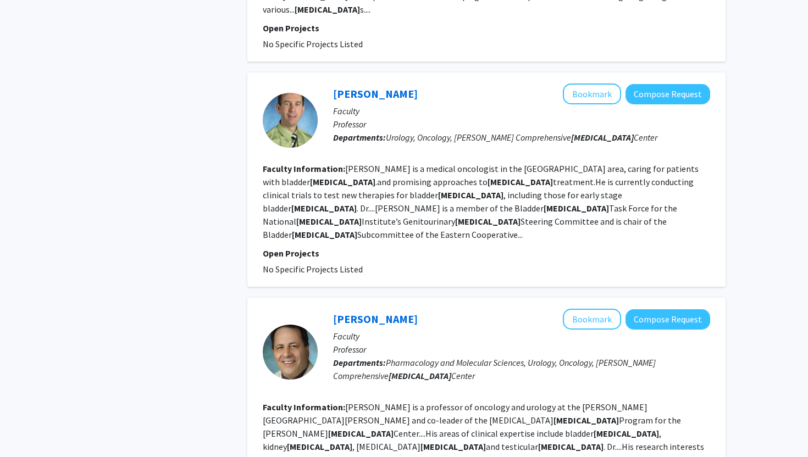
scroll to position [621, 0]
